Goal: Transaction & Acquisition: Purchase product/service

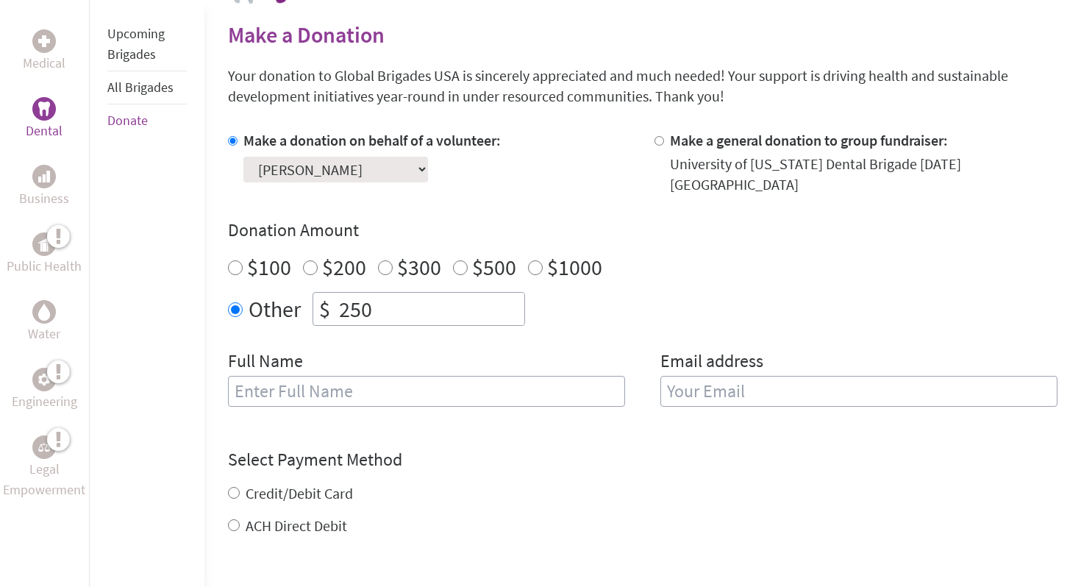
scroll to position [360, 0]
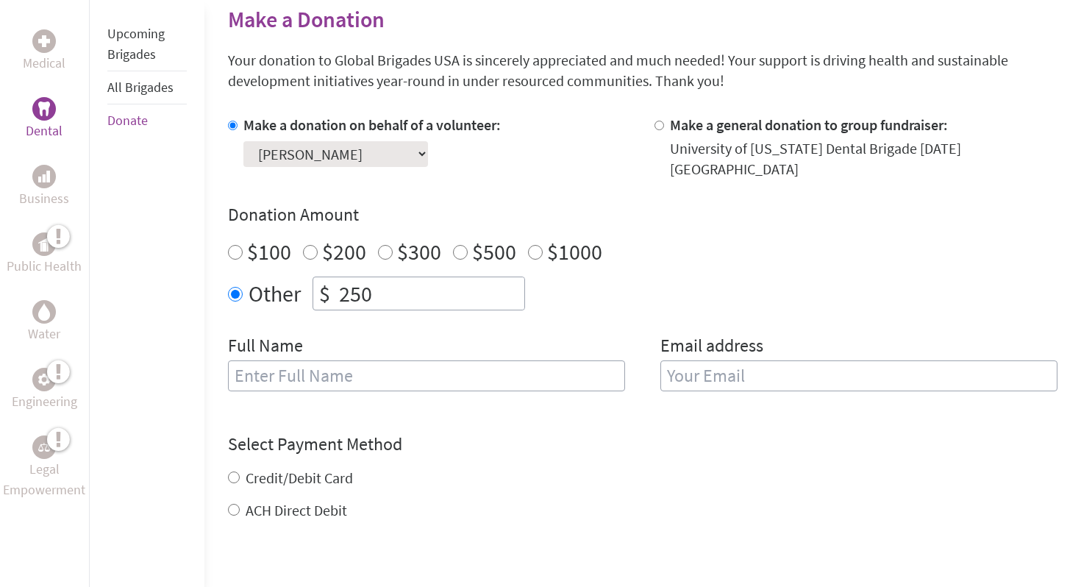
click at [351, 367] on input "text" at bounding box center [426, 375] width 397 height 31
type input "[PERSON_NAME]"
type input "[EMAIL_ADDRESS][DOMAIN_NAME]"
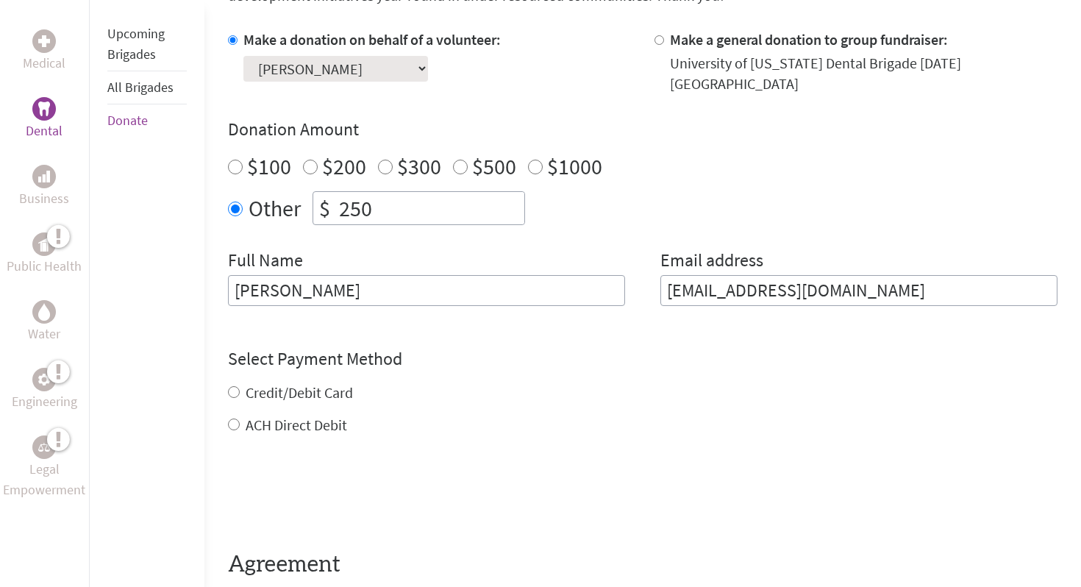
click at [296, 382] on div "Credit/Debit Card ACH Direct Debit" at bounding box center [643, 408] width 830 height 53
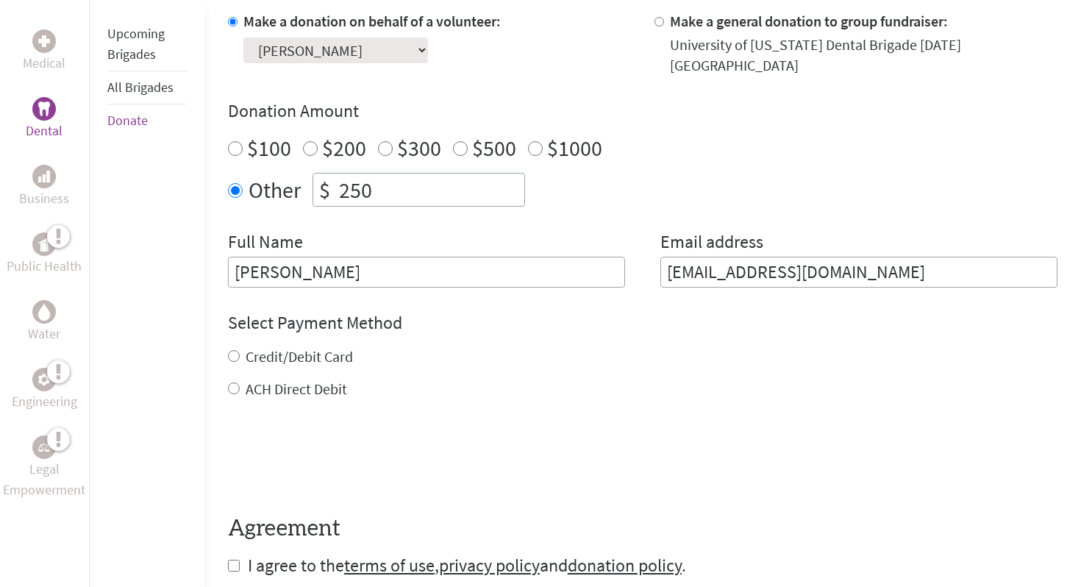
scroll to position [465, 0]
click at [242, 345] on div "Credit/Debit Card" at bounding box center [643, 355] width 830 height 21
click at [232, 349] on input "Credit/Debit Card" at bounding box center [234, 355] width 12 height 12
radio input "true"
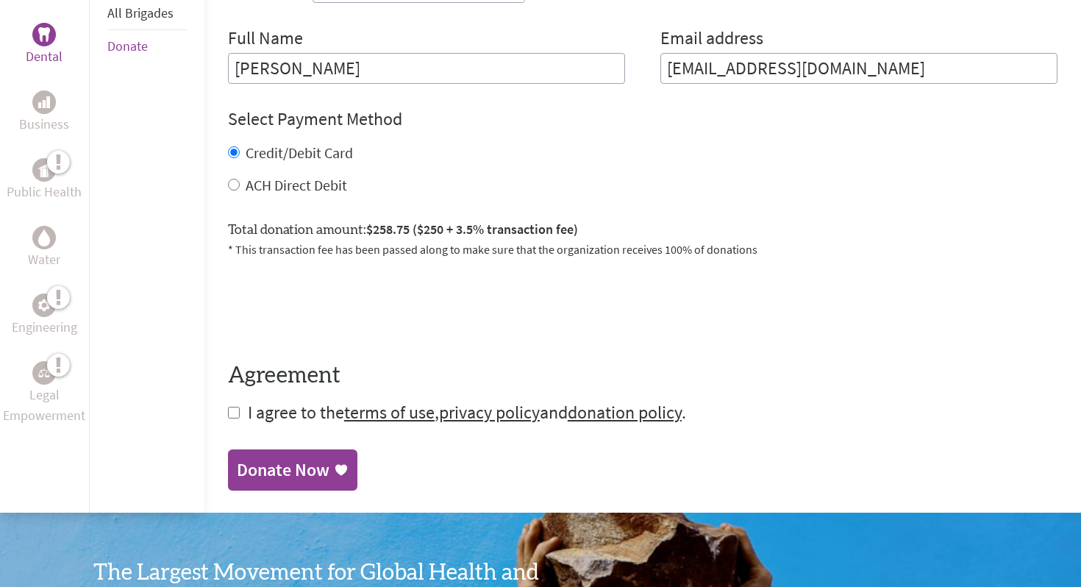
scroll to position [669, 0]
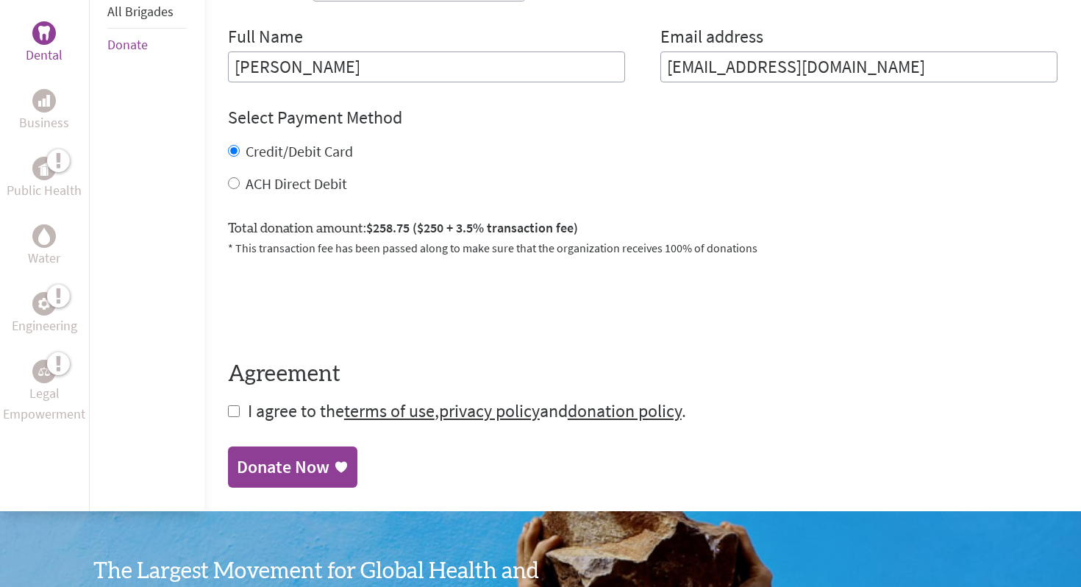
click at [257, 399] on span "I agree to the terms of use , privacy policy and donation policy ." at bounding box center [467, 410] width 438 height 23
click at [237, 405] on input "checkbox" at bounding box center [234, 411] width 12 height 12
checkbox input "true"
click at [263, 448] on link "Donate Now" at bounding box center [292, 468] width 129 height 41
